Goal: Navigation & Orientation: Find specific page/section

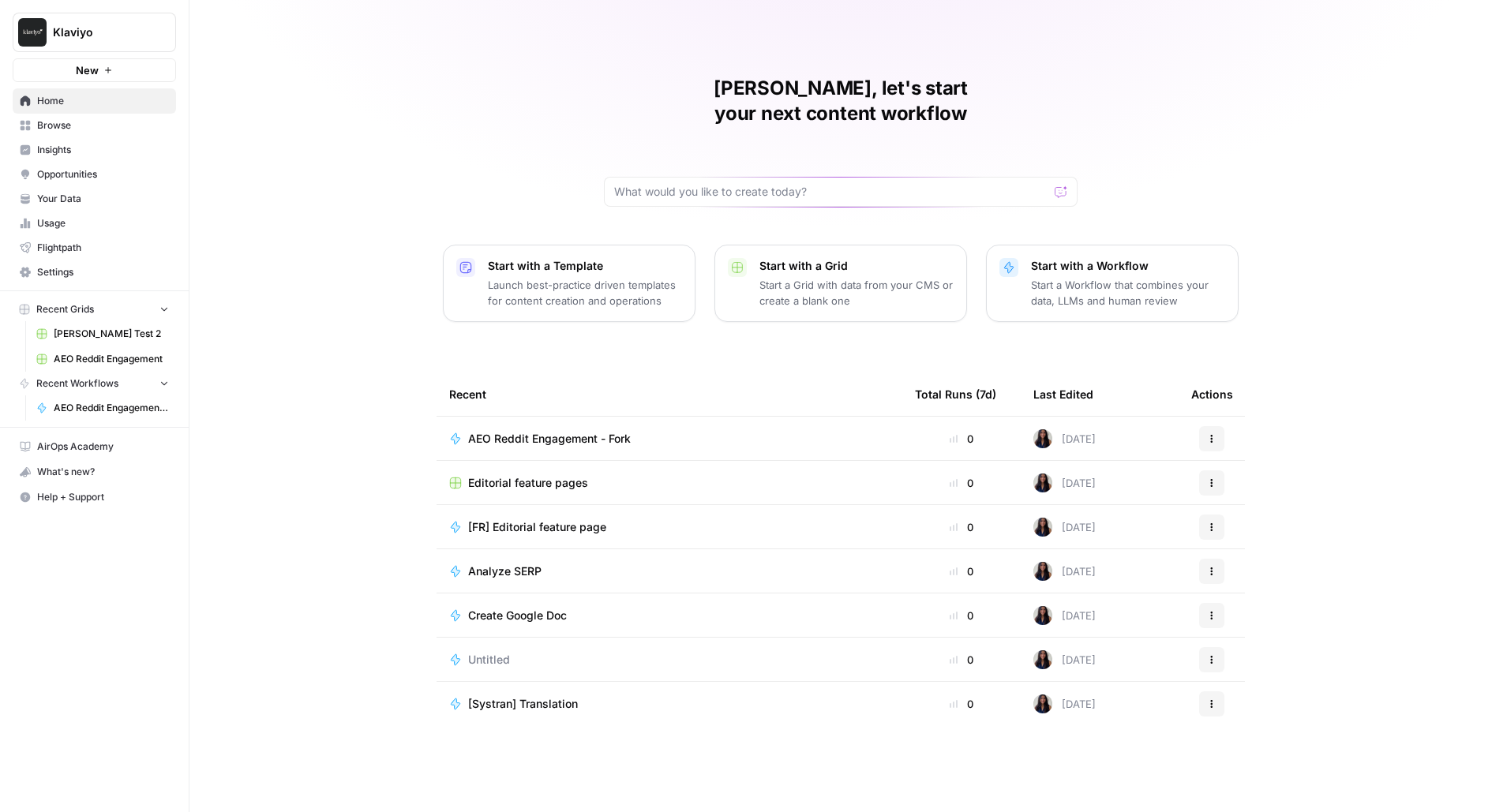
click at [57, 132] on link "Browse" at bounding box center [94, 125] width 163 height 26
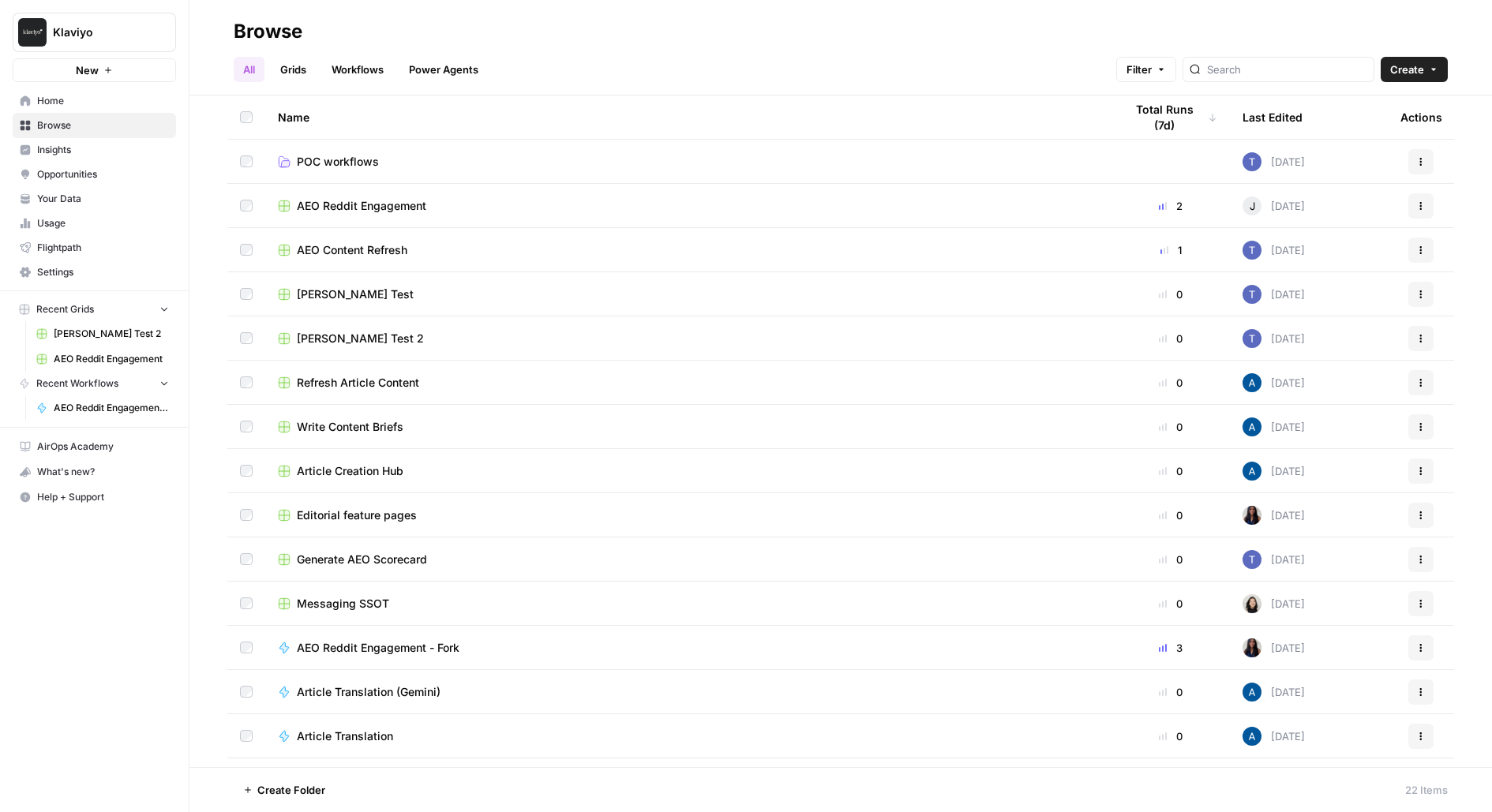
click at [61, 160] on link "Insights" at bounding box center [94, 150] width 163 height 26
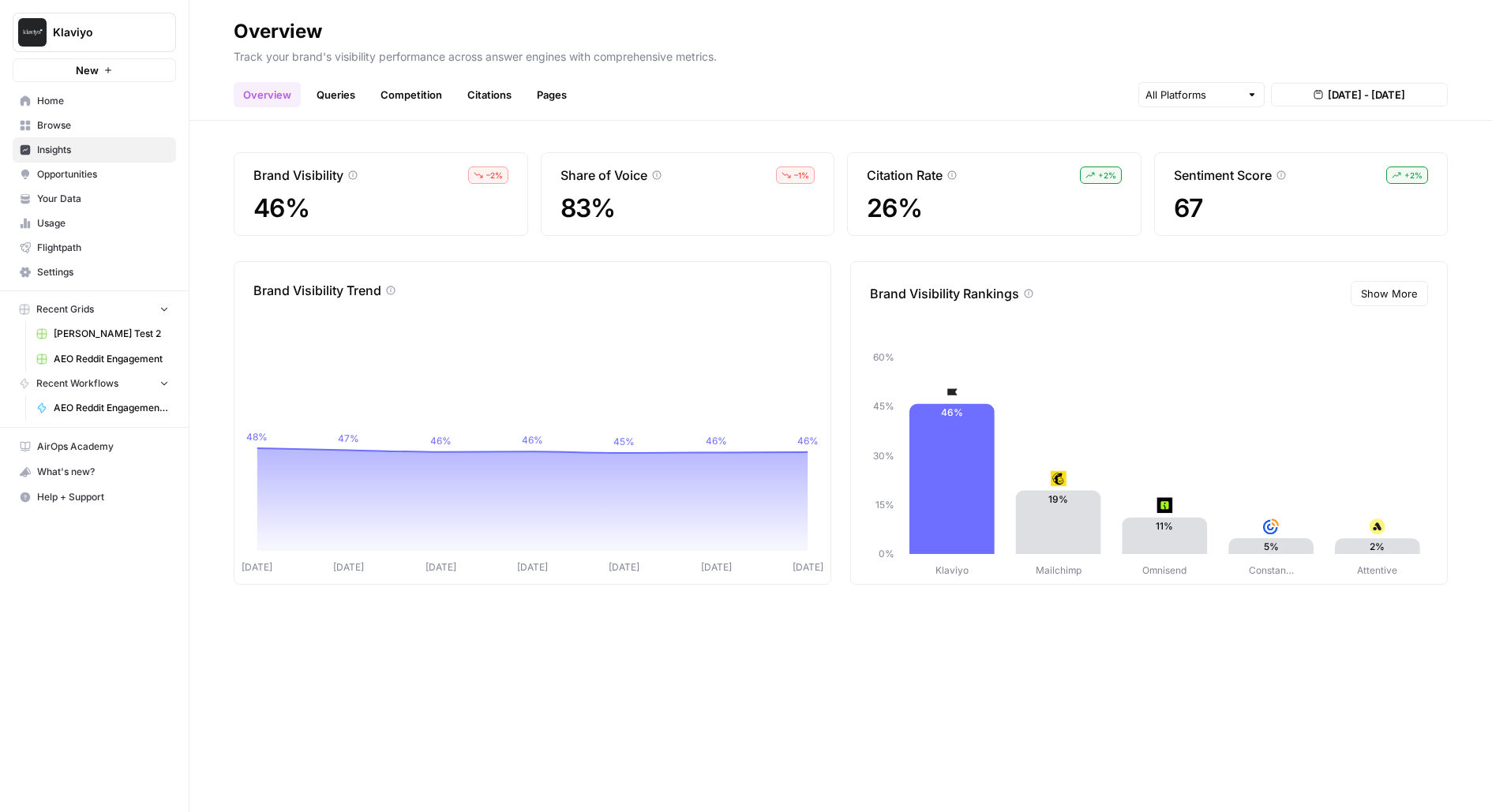
click at [161, 193] on span "Your Data" at bounding box center [102, 199] width 132 height 14
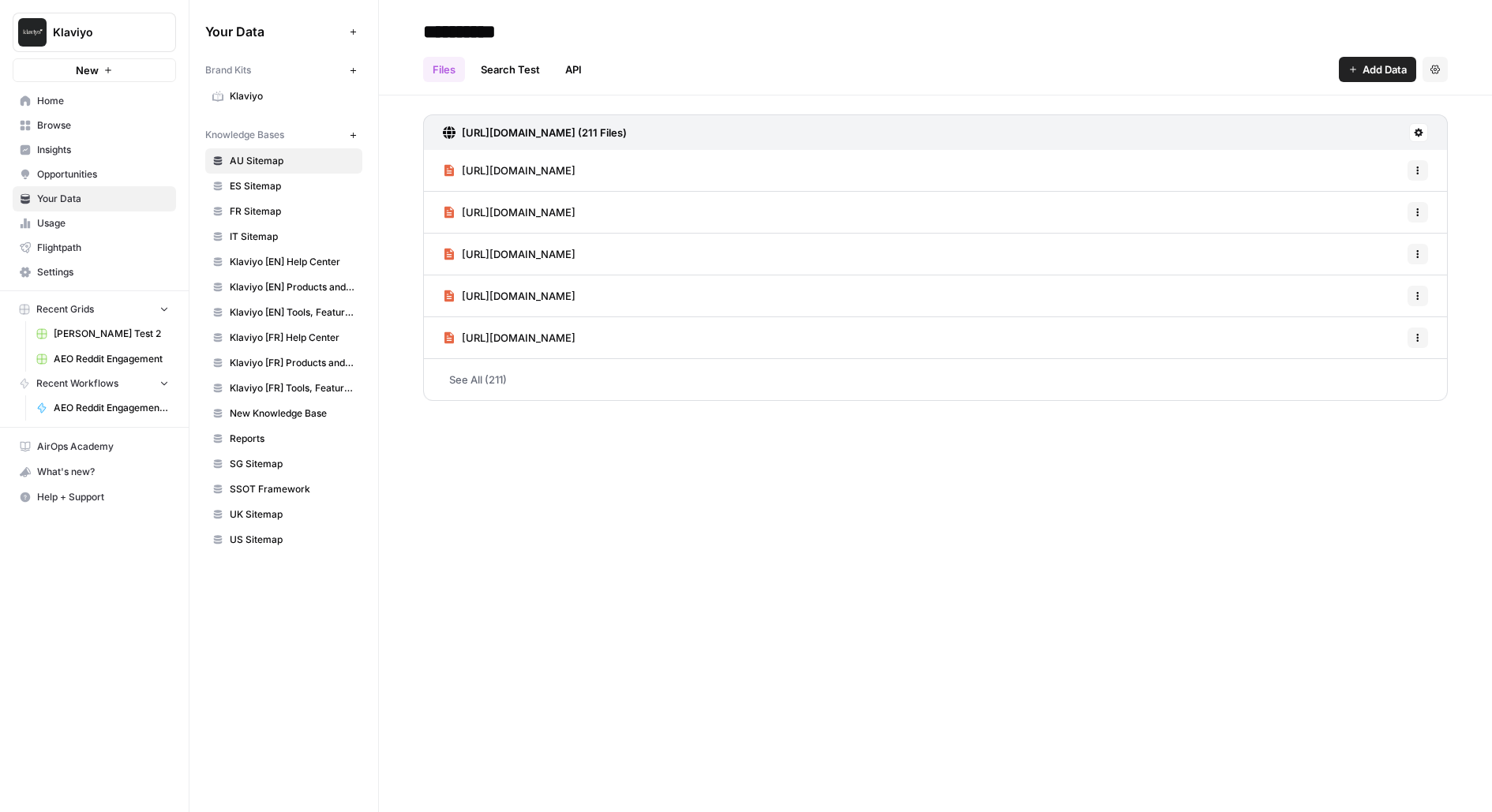
click at [154, 174] on span "Opportunities" at bounding box center [102, 174] width 132 height 14
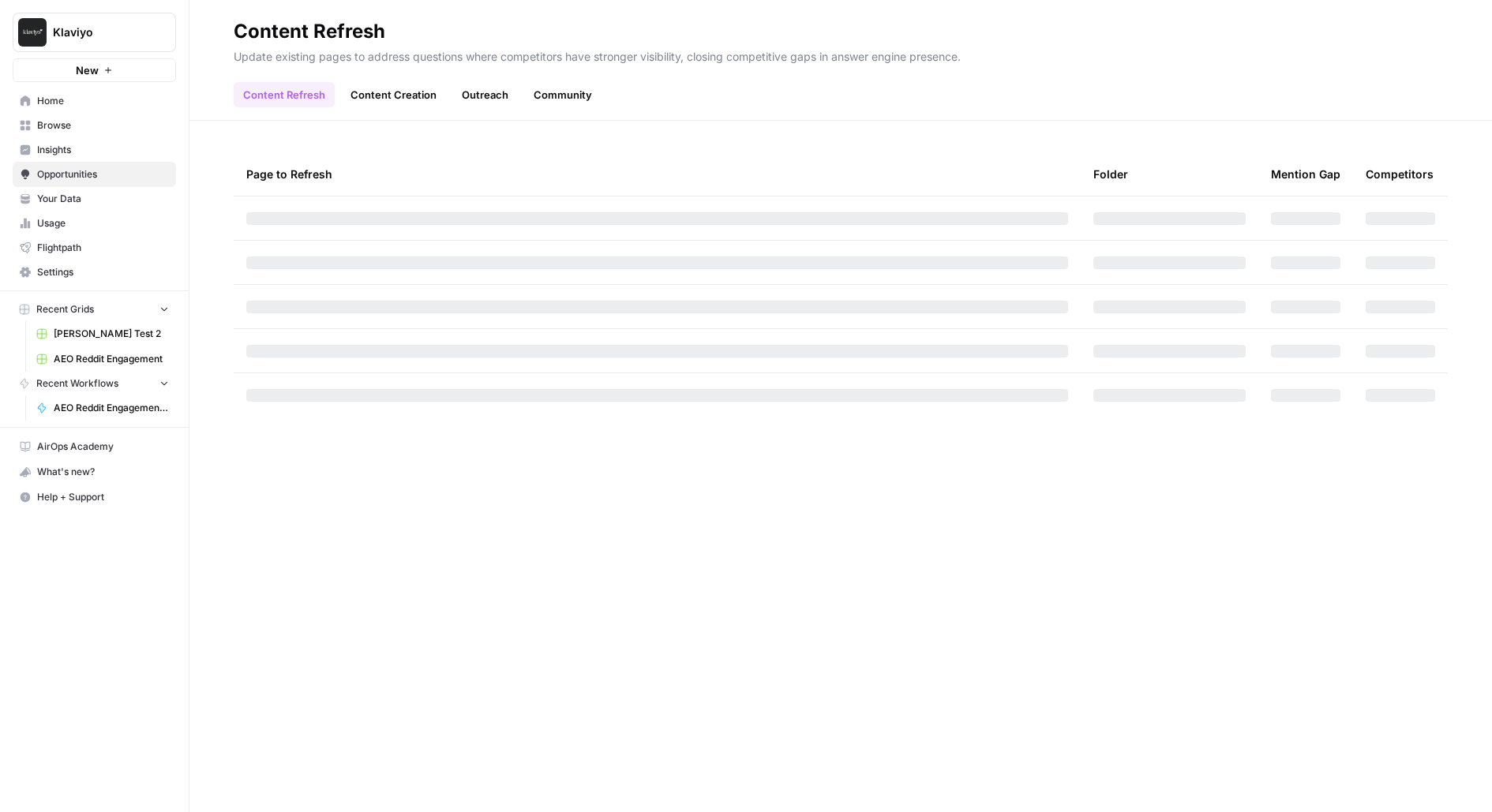
click at [90, 144] on span "Insights" at bounding box center [102, 150] width 132 height 14
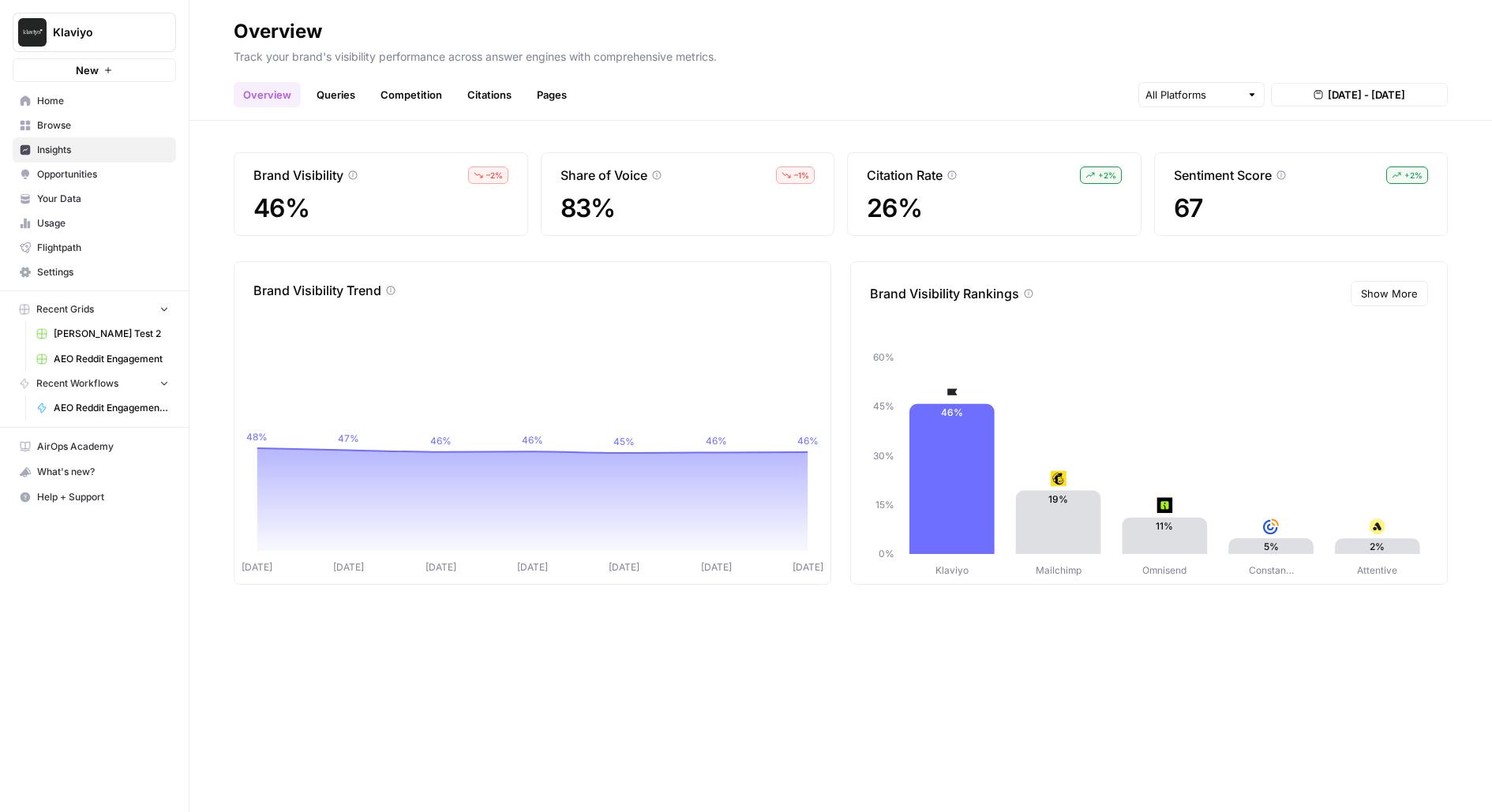
click at [91, 172] on span "Opportunities" at bounding box center [102, 174] width 132 height 14
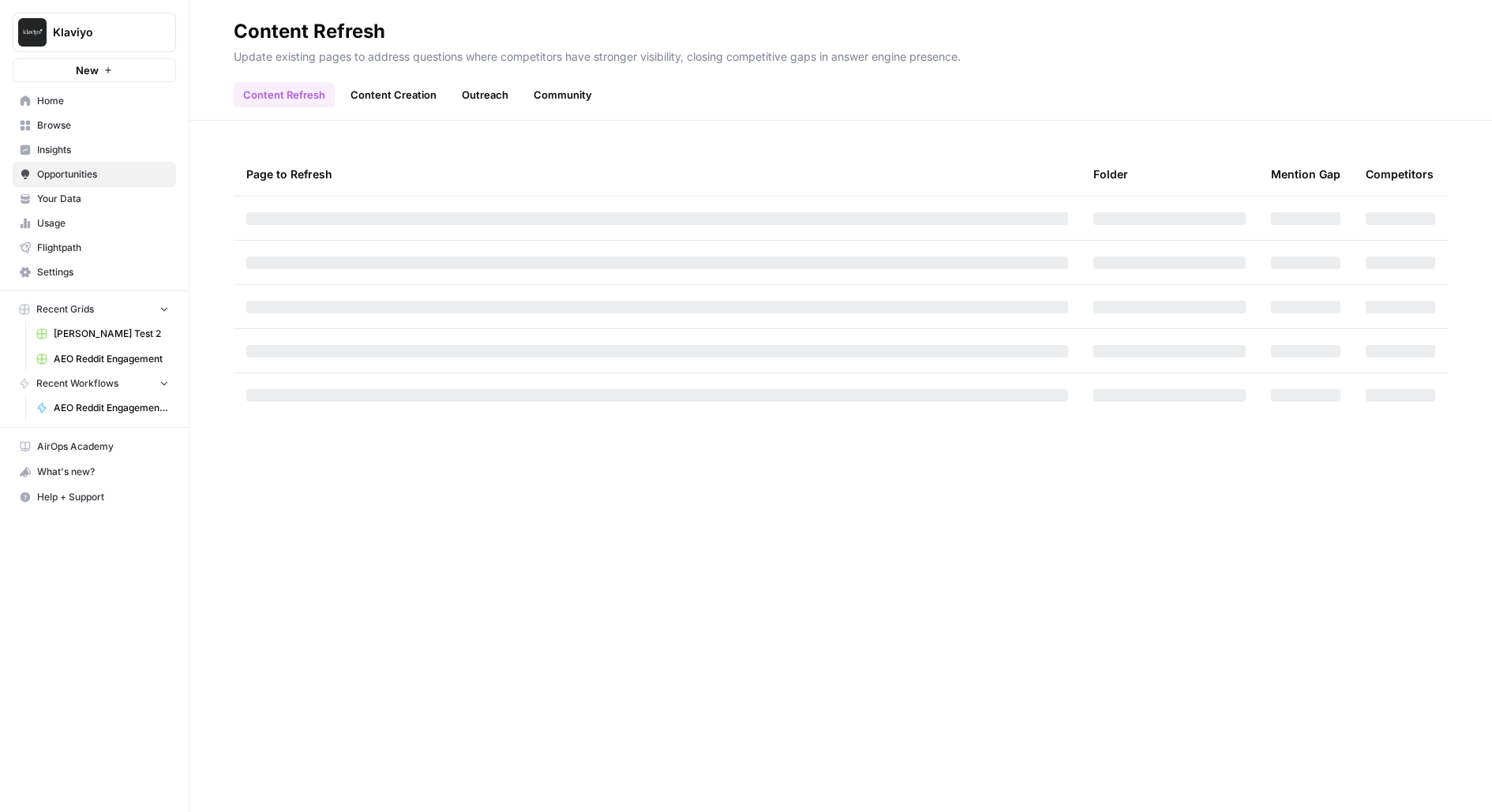
click at [120, 148] on span "Insights" at bounding box center [102, 150] width 132 height 14
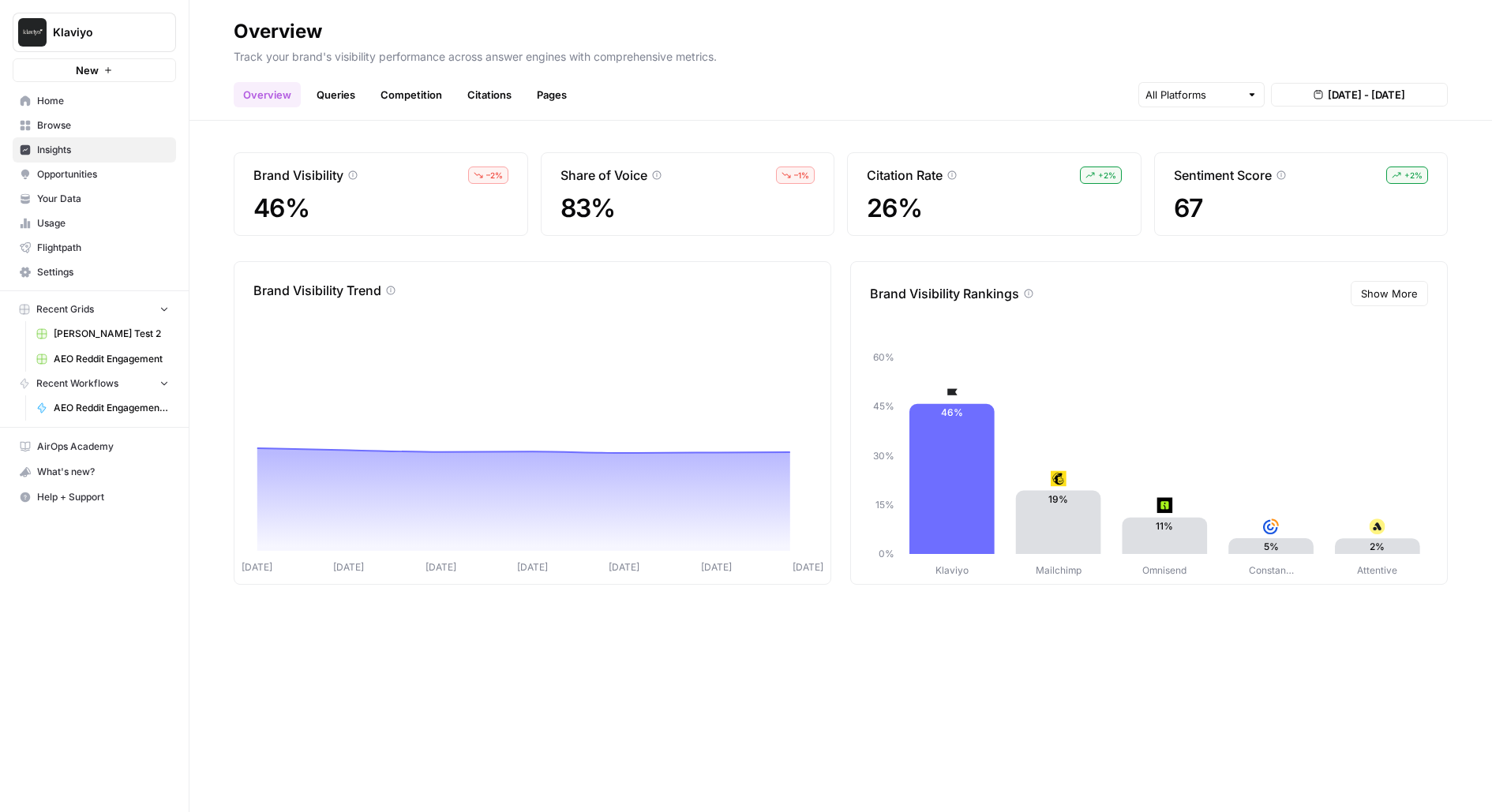
click at [111, 177] on span "Opportunities" at bounding box center [102, 174] width 132 height 14
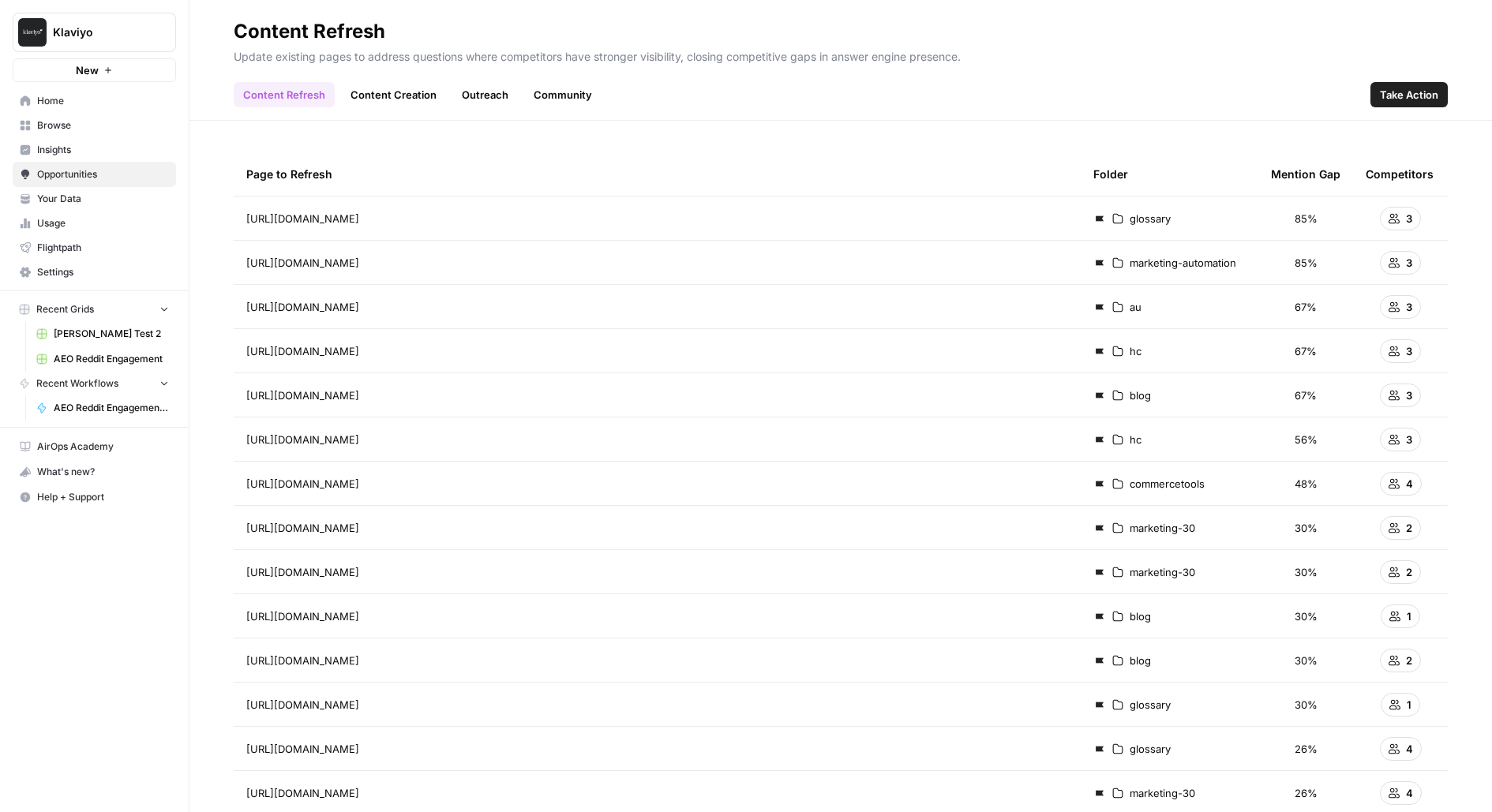
click at [112, 155] on span "Insights" at bounding box center [102, 150] width 132 height 14
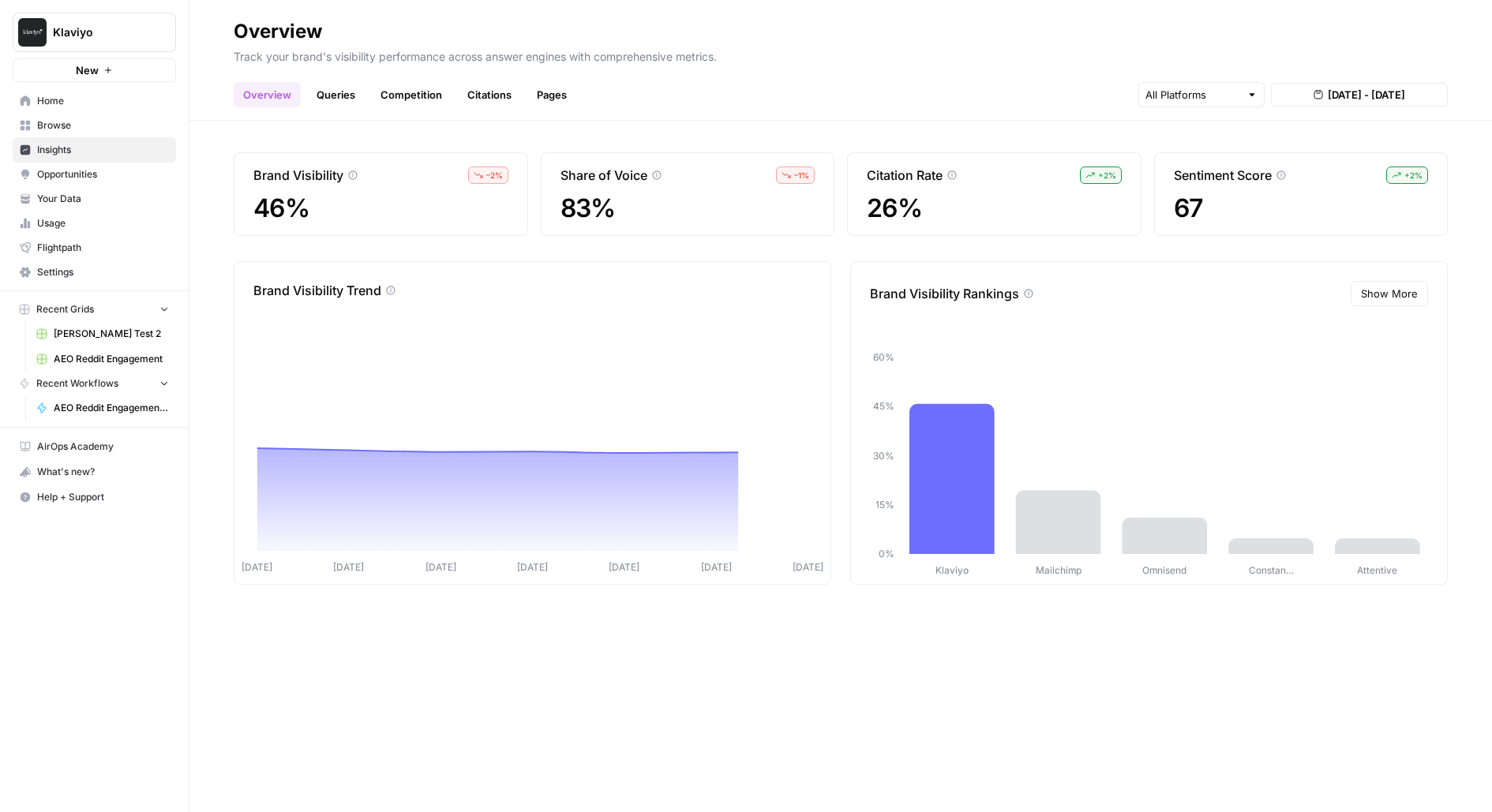
click at [117, 168] on span "Opportunities" at bounding box center [102, 174] width 132 height 14
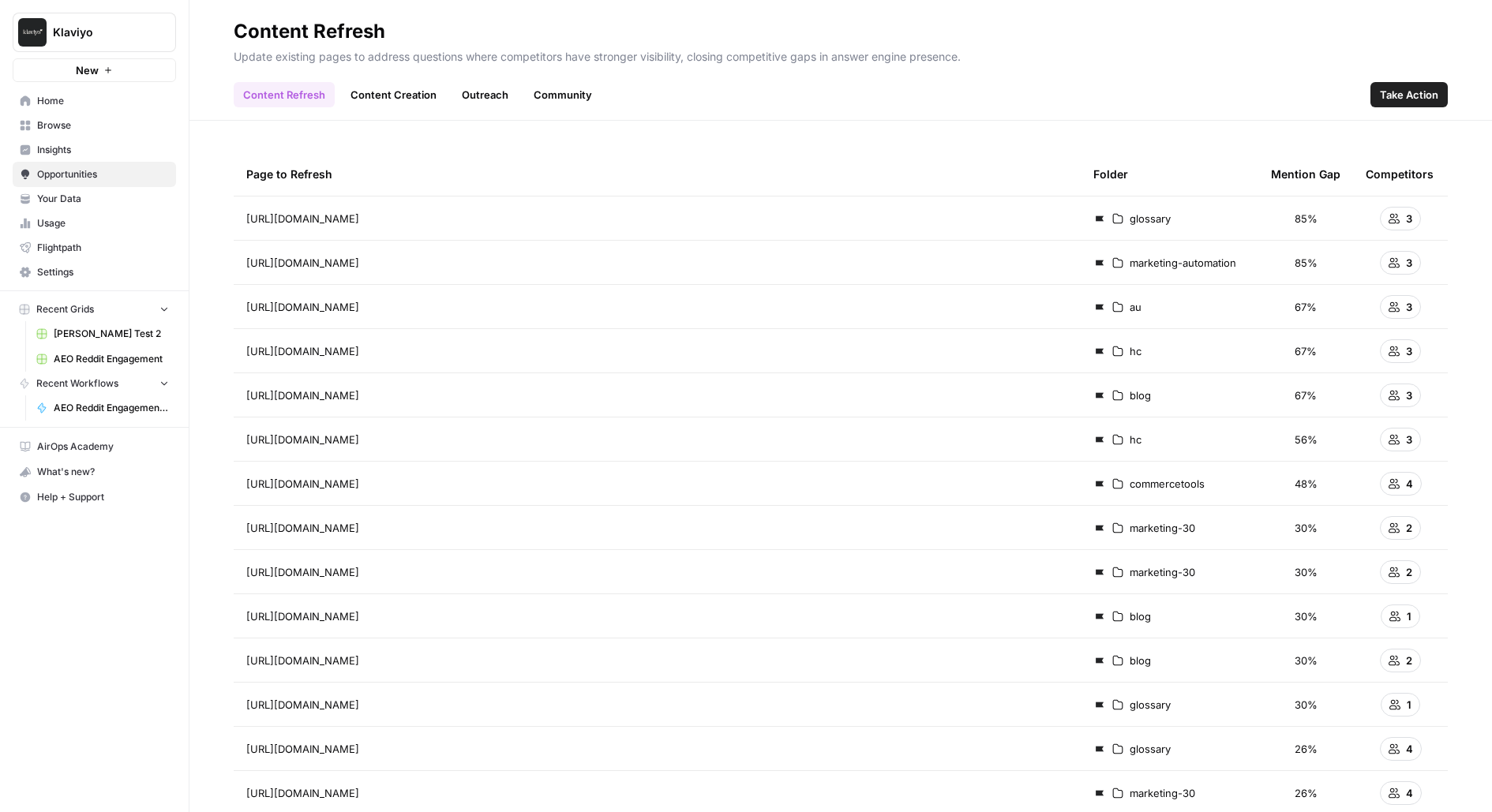
click at [117, 148] on span "Insights" at bounding box center [102, 150] width 132 height 14
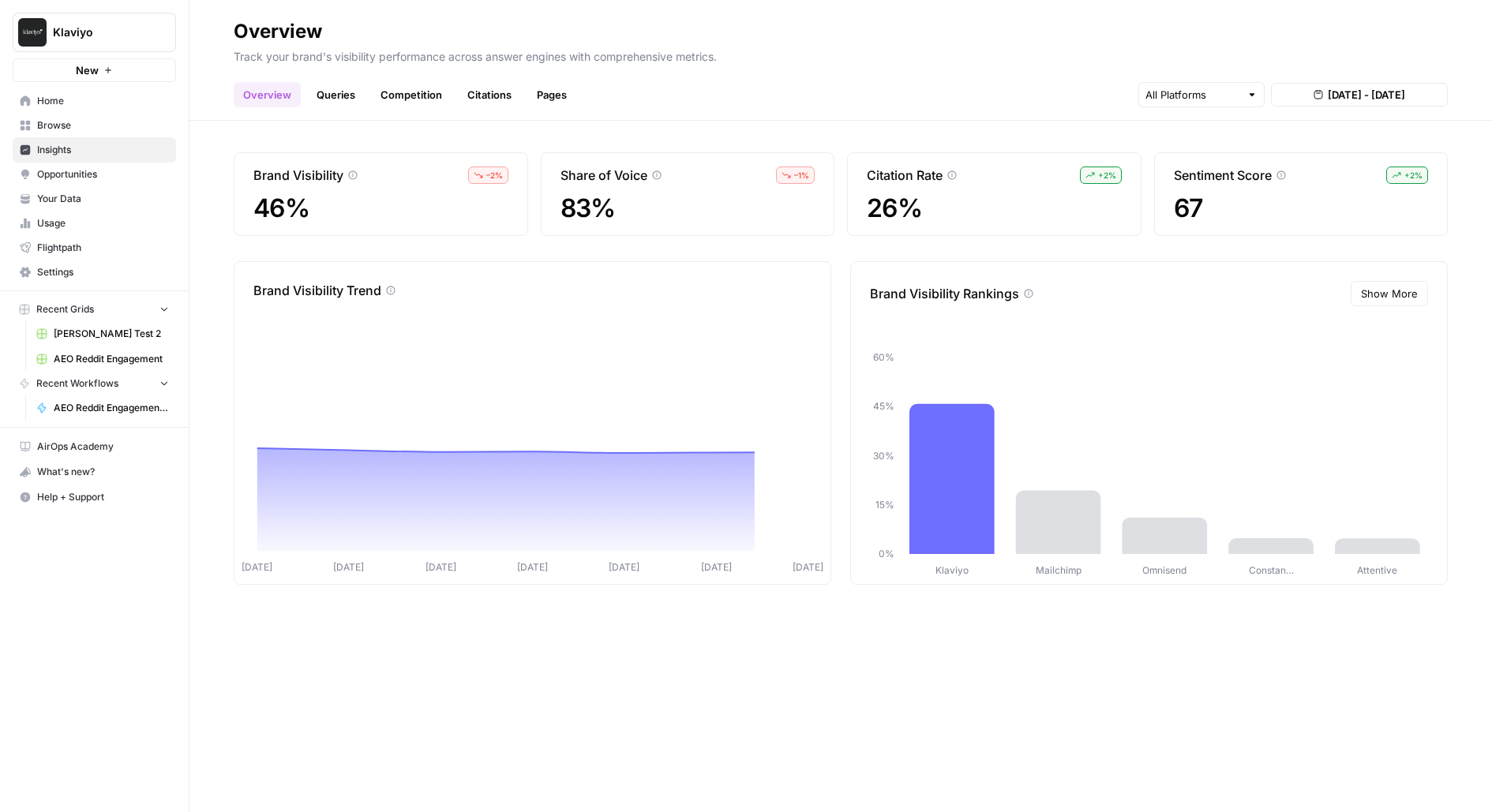
click at [113, 120] on span "Browse" at bounding box center [102, 125] width 132 height 14
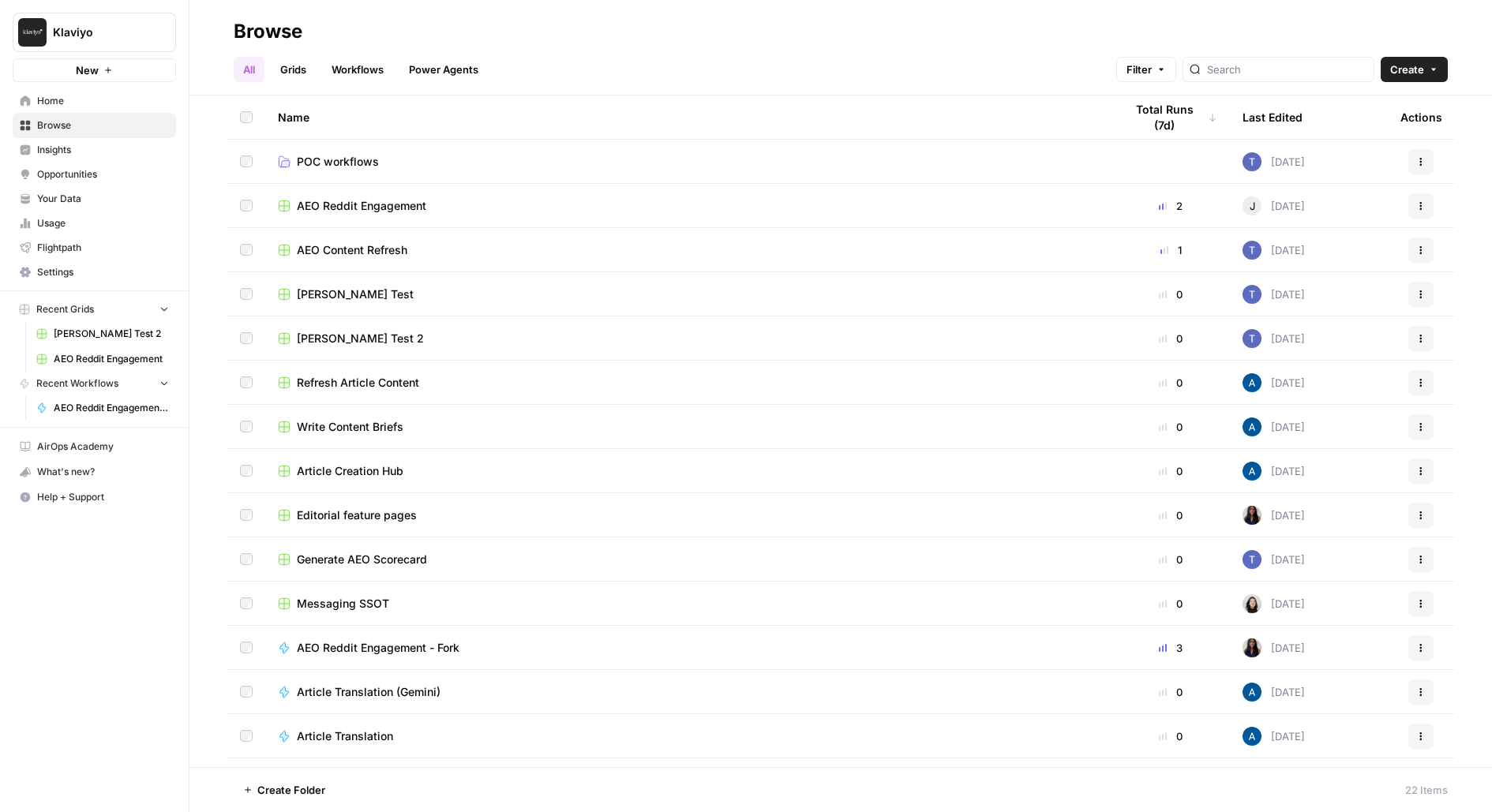
click at [135, 54] on div "Klaviyo New" at bounding box center [94, 41] width 189 height 82
click at [135, 47] on button "Klaviyo" at bounding box center [94, 32] width 163 height 39
type input "notion"
click button "Notion" at bounding box center [143, 118] width 253 height 26
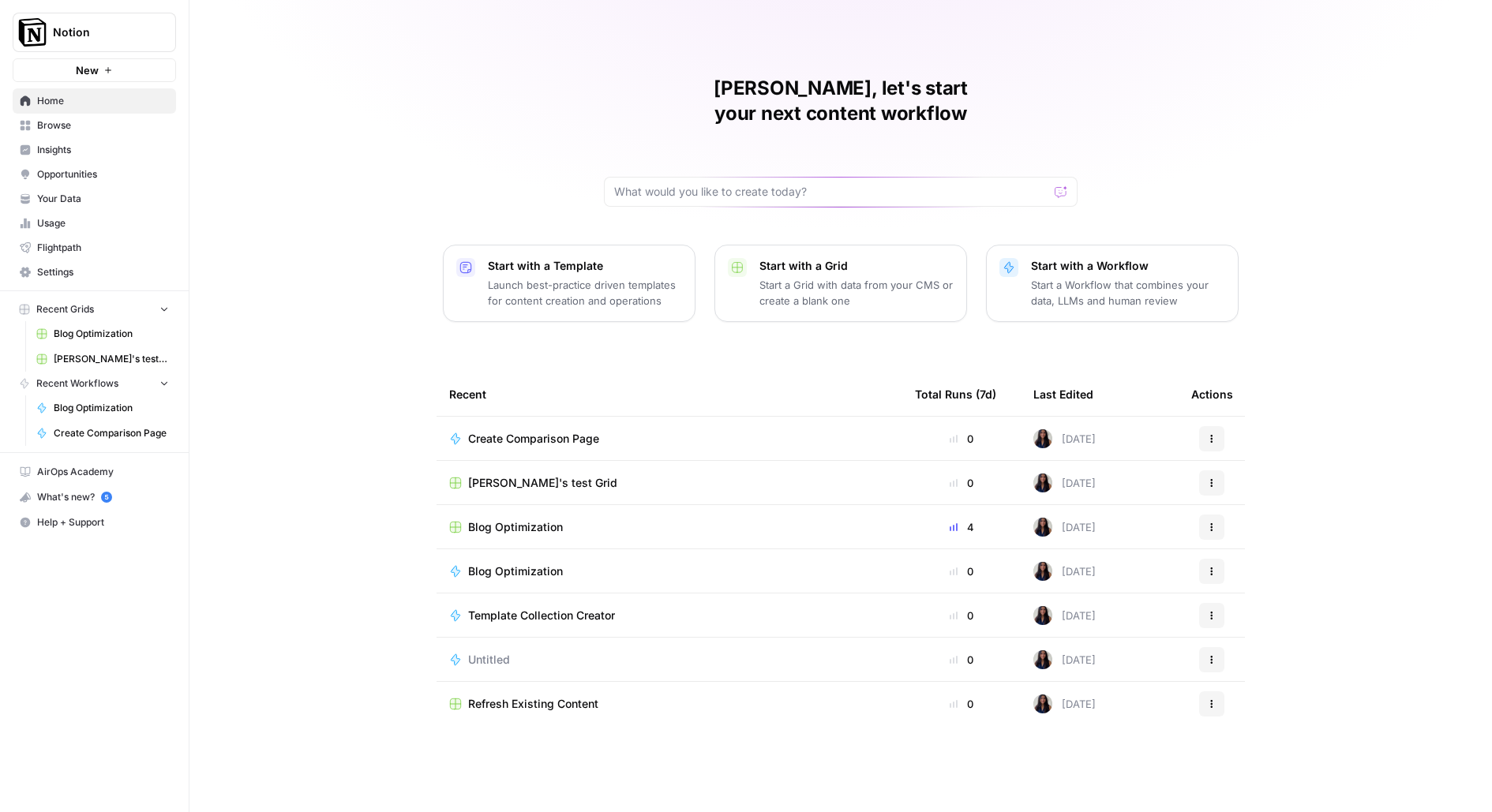
click at [545, 475] on span "[PERSON_NAME]'s test Grid" at bounding box center [543, 483] width 150 height 16
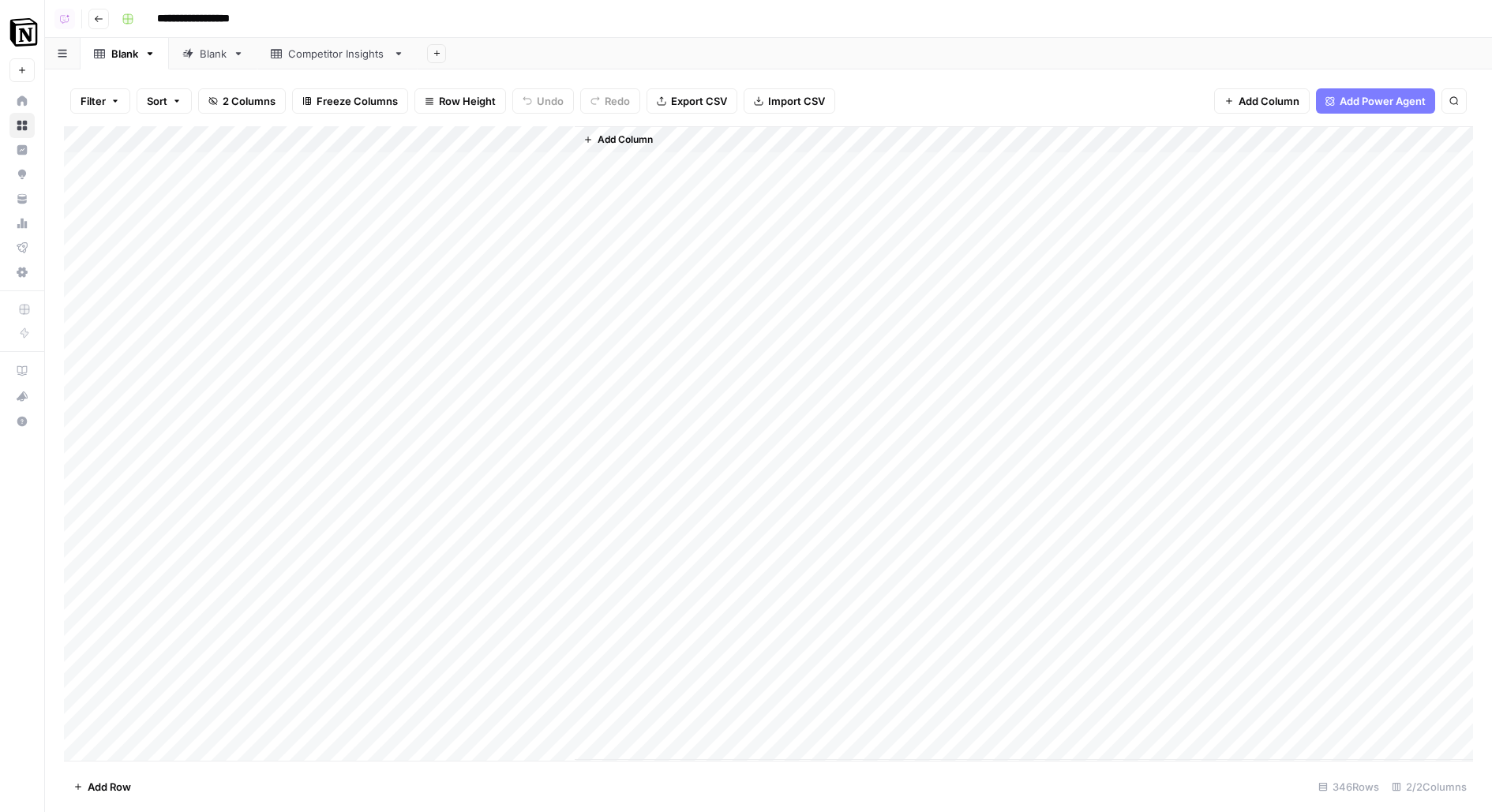
click at [363, 48] on div "Competitor Insights" at bounding box center [337, 54] width 98 height 16
click at [563, 167] on div "Add Column" at bounding box center [768, 219] width 1410 height 186
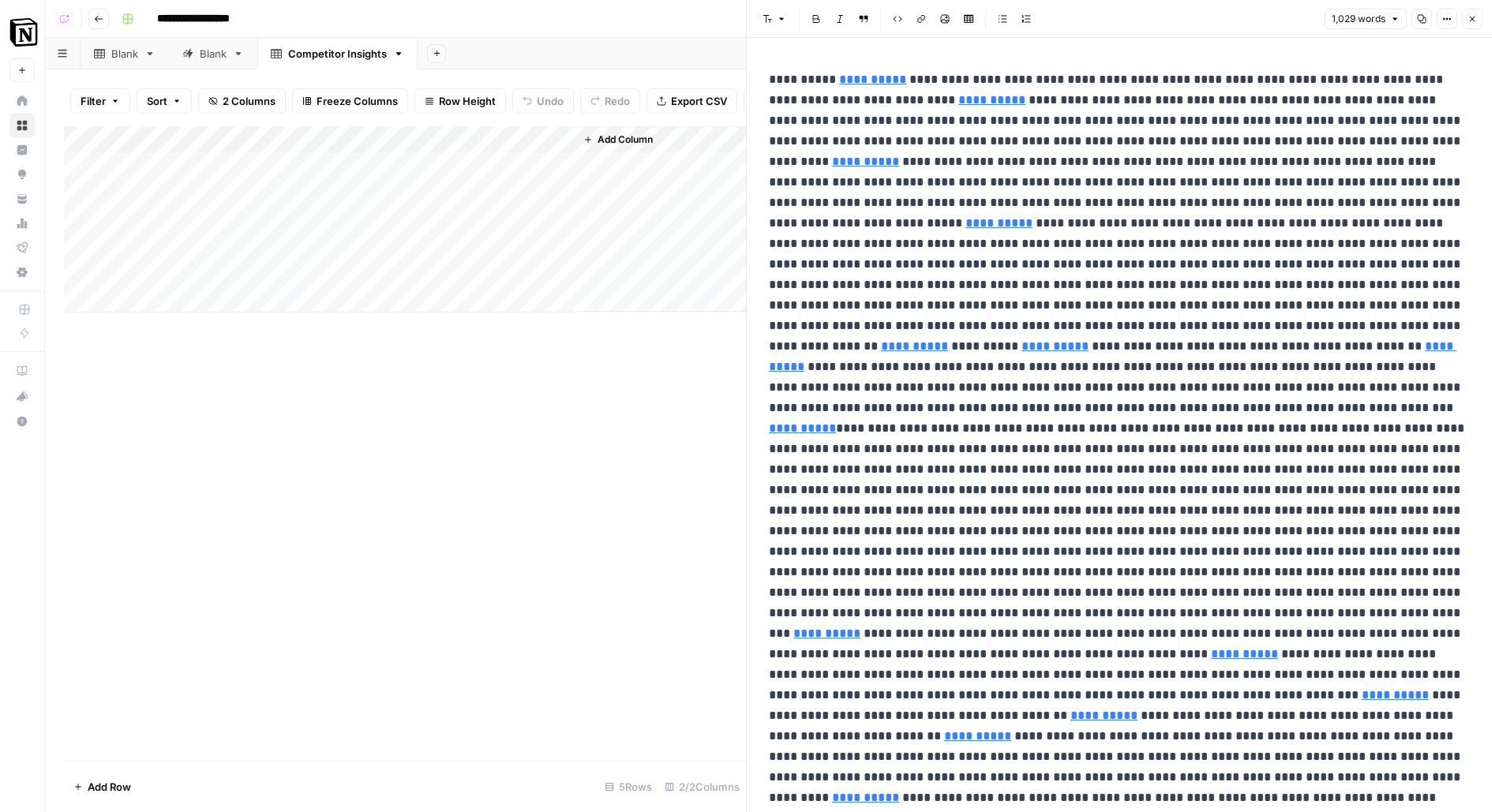
click at [1476, 21] on icon "button" at bounding box center [1473, 19] width 10 height 10
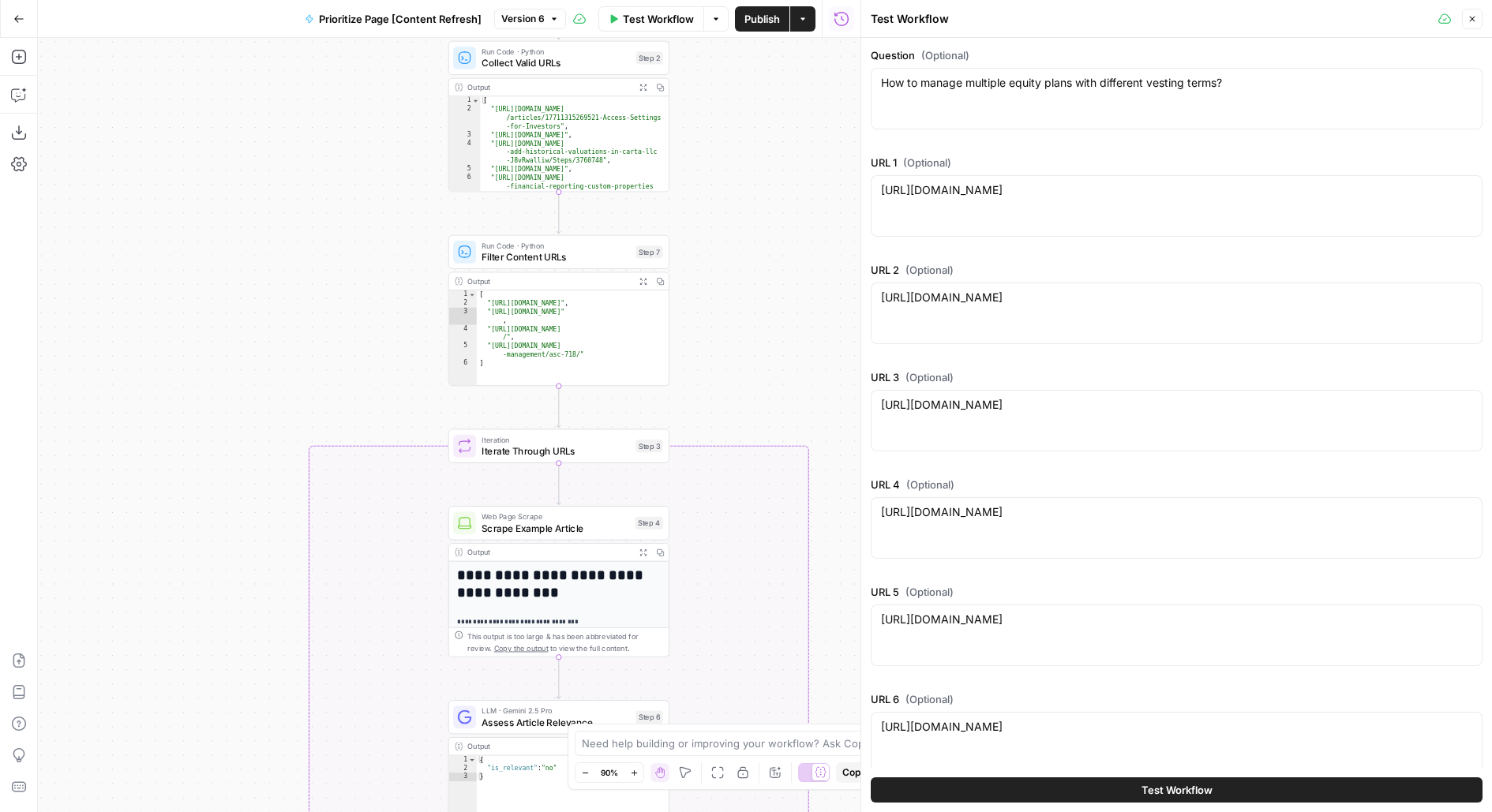
scroll to position [279, 0]
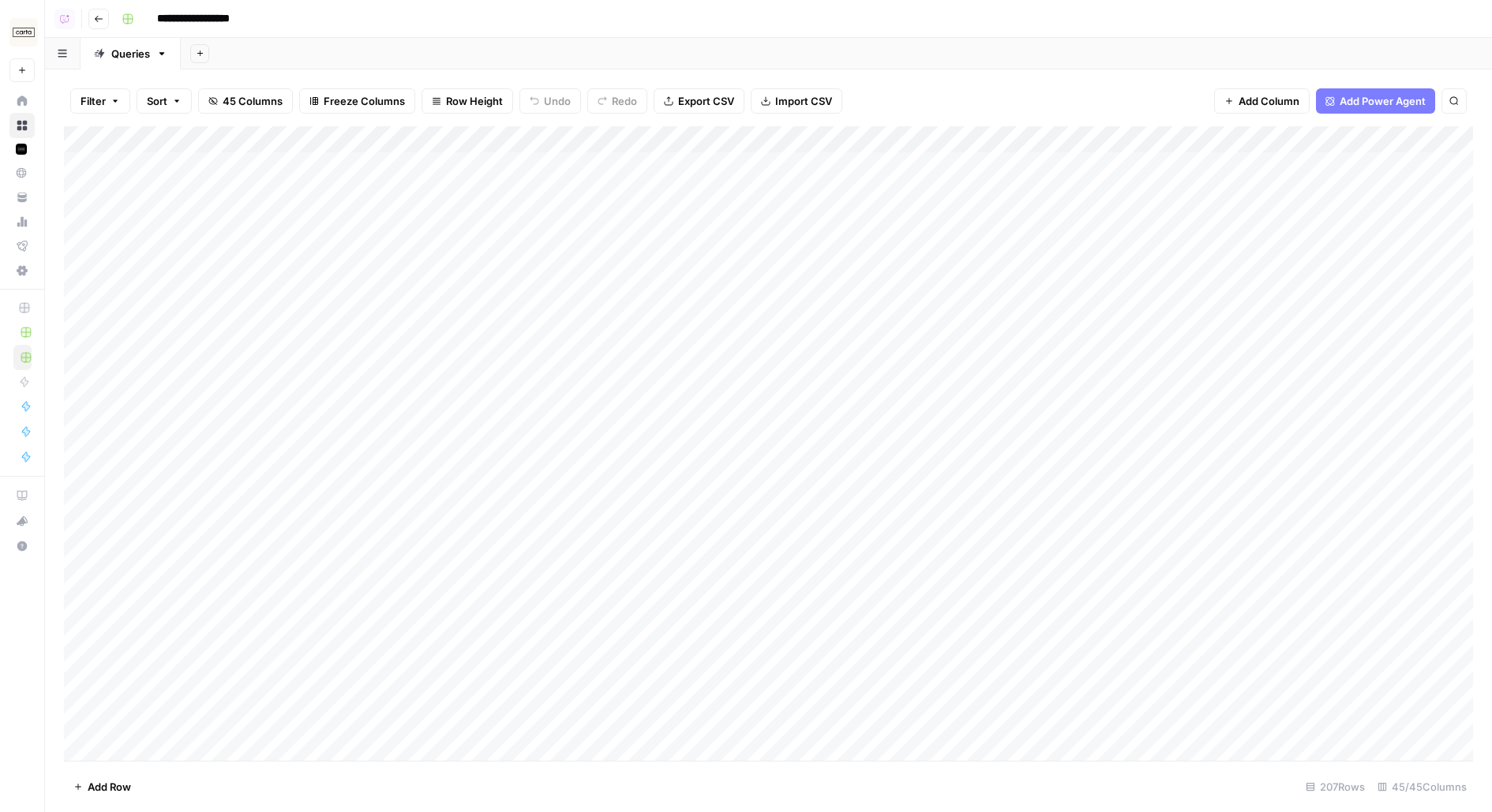
scroll to position [0, 2]
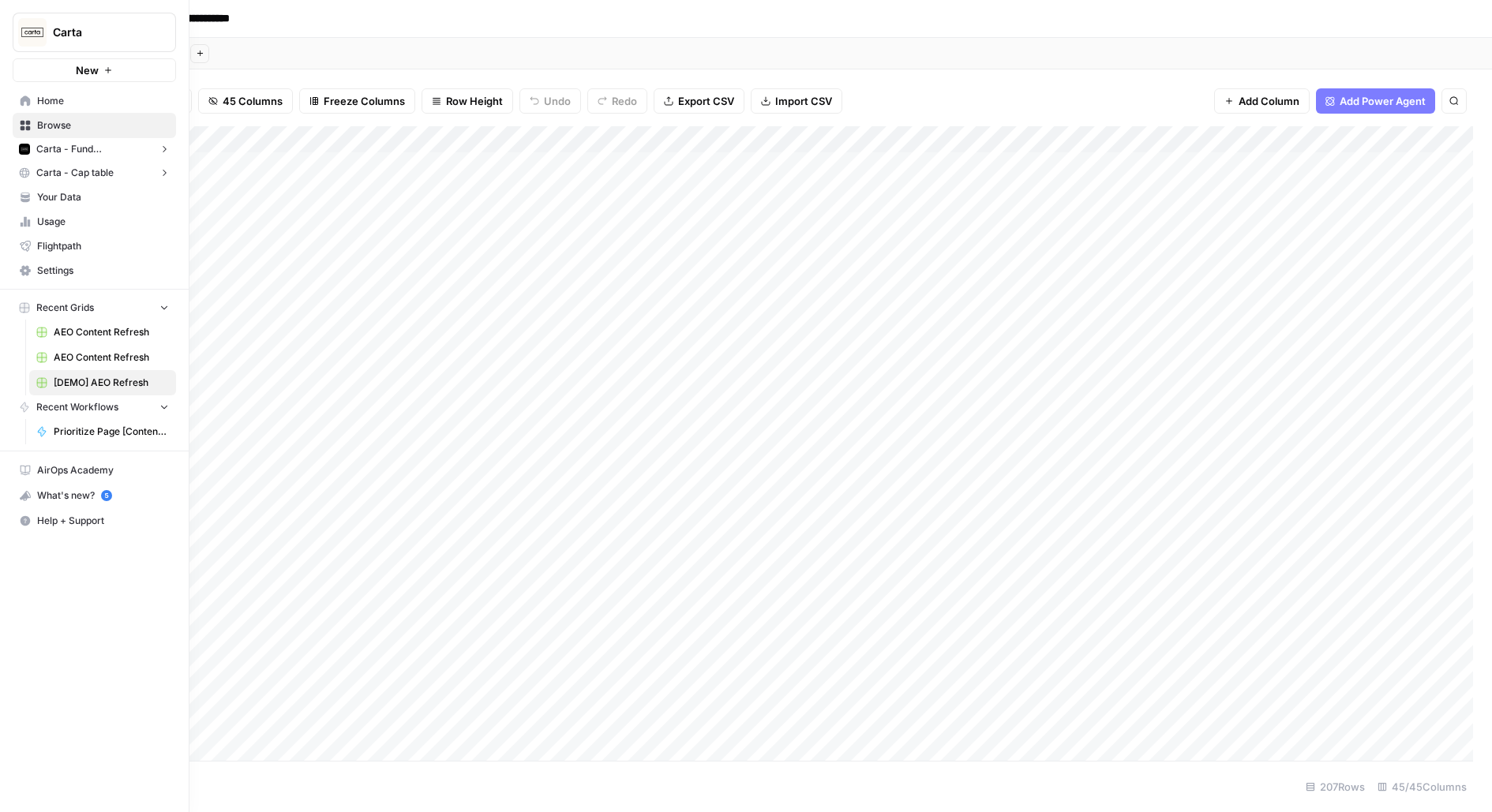
click at [42, 125] on span "Browse" at bounding box center [102, 125] width 132 height 14
